Goal: Transaction & Acquisition: Obtain resource

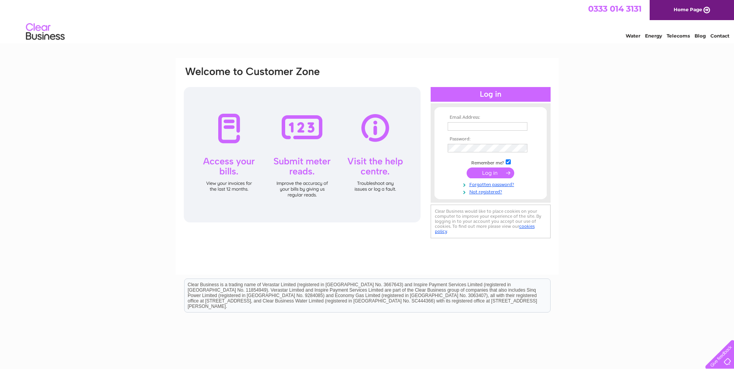
type input "[PERSON_NAME][EMAIL_ADDRESS][DOMAIN_NAME]"
click at [485, 173] on input "submit" at bounding box center [491, 173] width 48 height 11
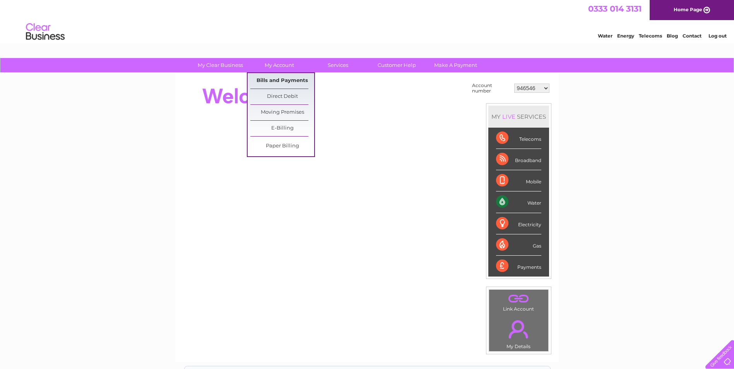
click at [276, 85] on link "Bills and Payments" at bounding box center [282, 80] width 64 height 15
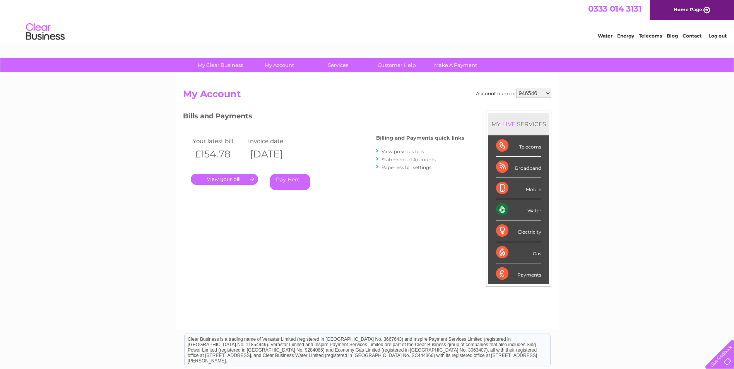
click at [224, 178] on link "." at bounding box center [224, 179] width 67 height 11
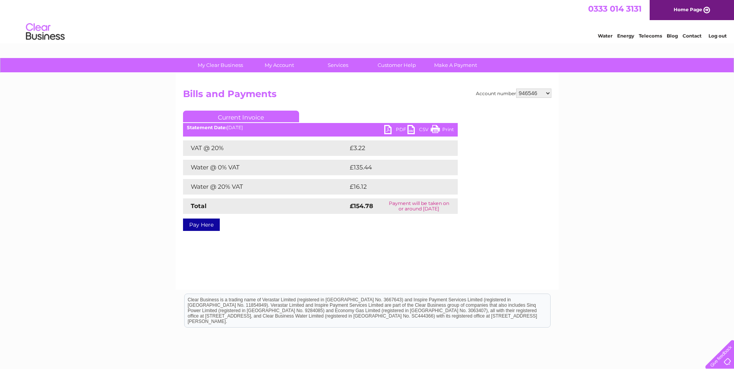
click at [398, 130] on link "PDF" at bounding box center [395, 130] width 23 height 11
